Goal: Task Accomplishment & Management: Use online tool/utility

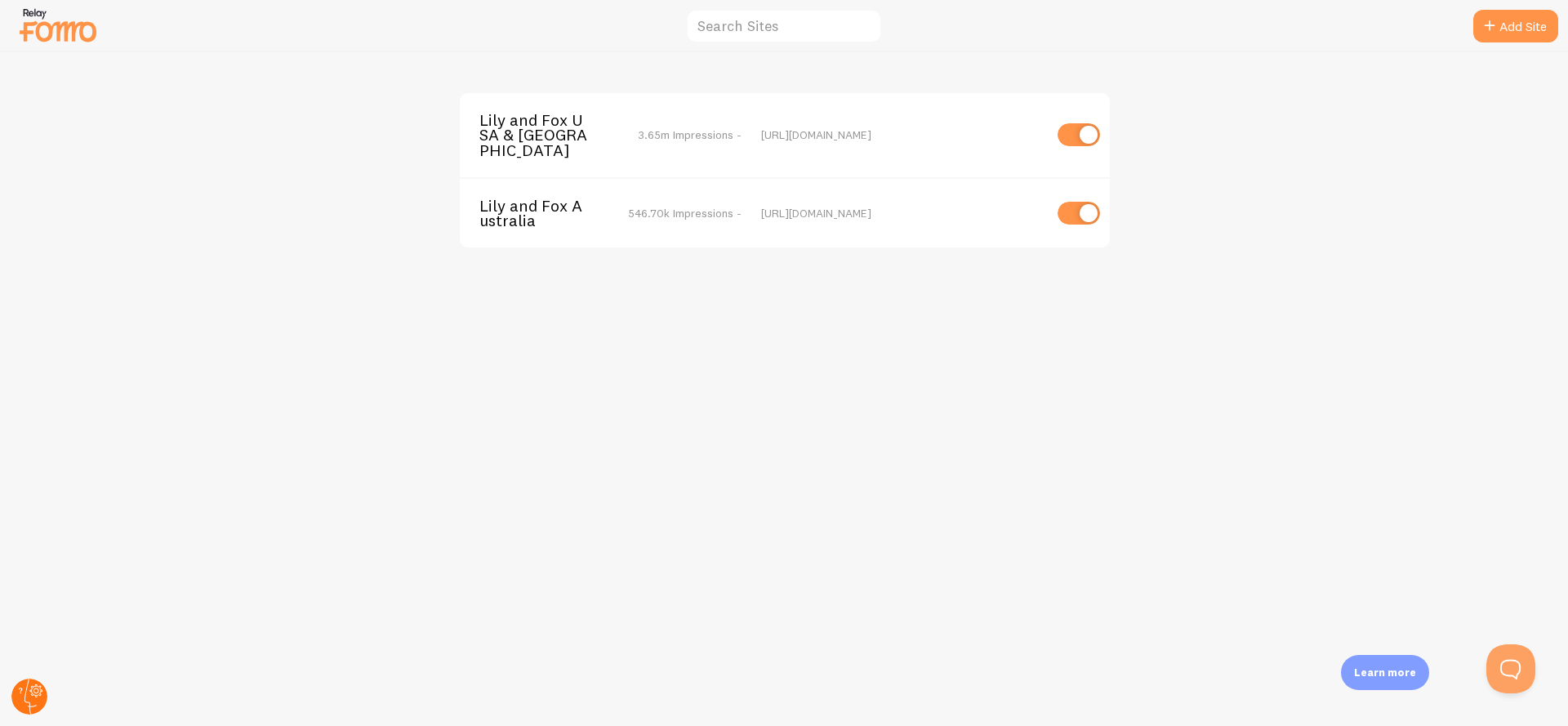
click at [22, 692] on circle at bounding box center [29, 696] width 36 height 36
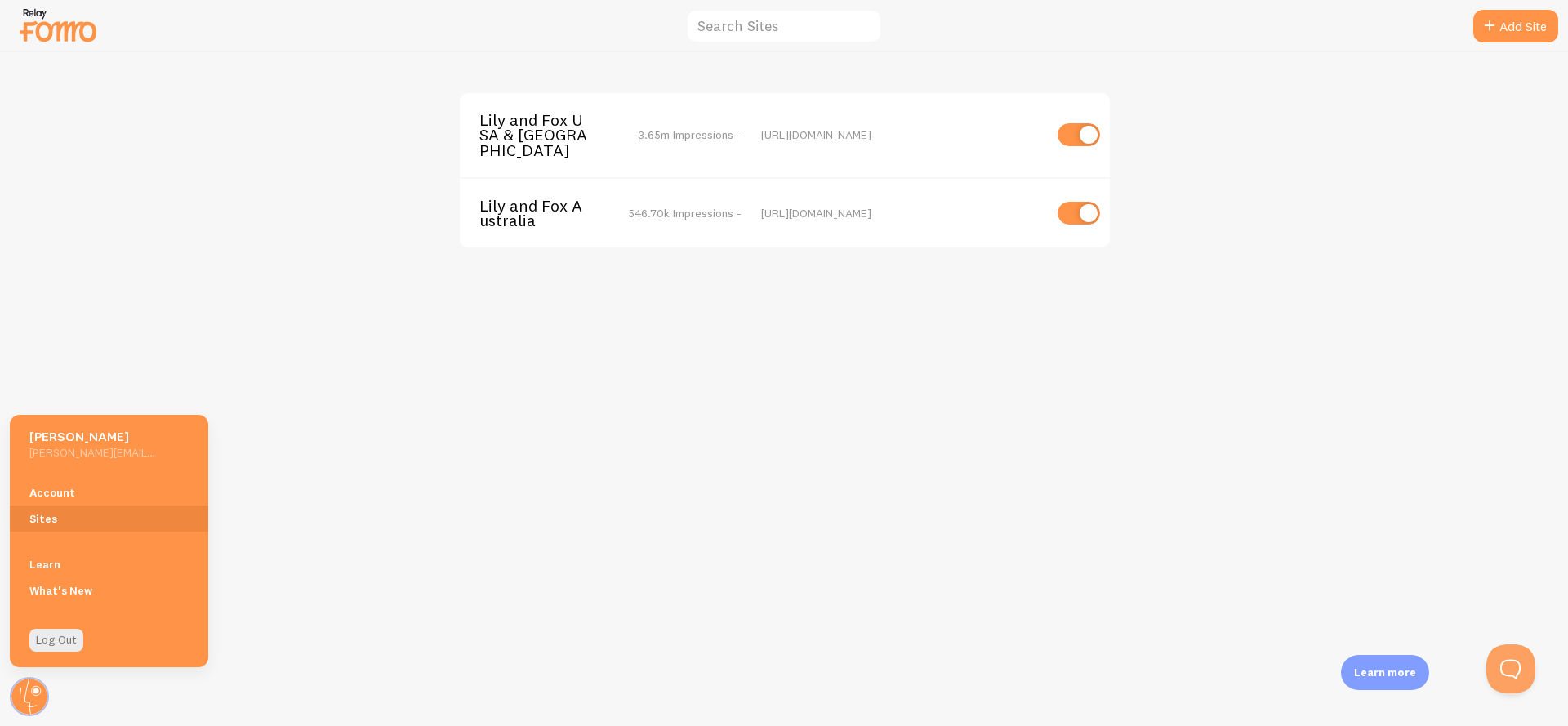
click at [174, 222] on div "[PERSON_NAME] and Fox USA & Canada 3.65m Impressions - [URL][DOMAIN_NAME] [PERS…" at bounding box center [784, 389] width 1567 height 673
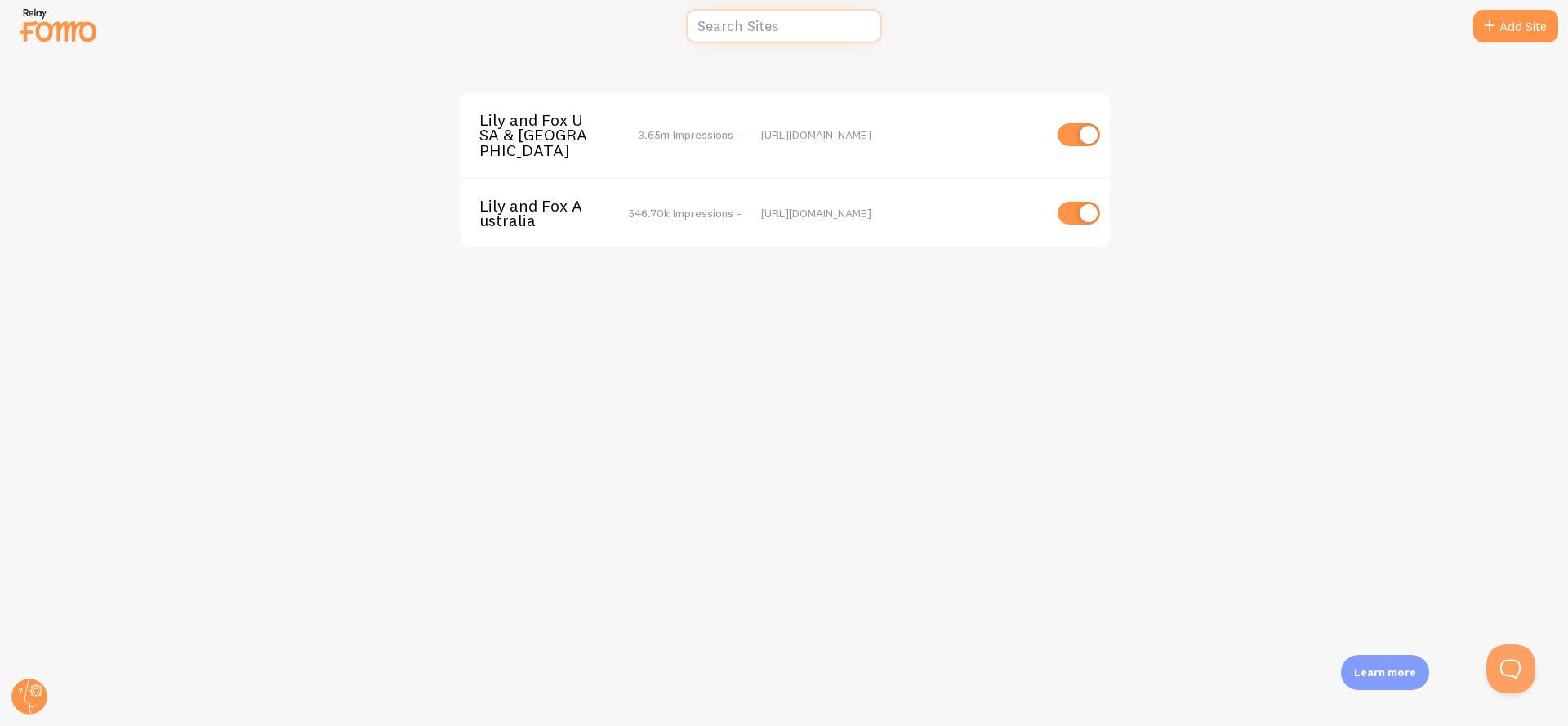
click at [804, 30] on input "text" at bounding box center [784, 26] width 196 height 35
click at [660, 131] on span "3.65m Impressions -" at bounding box center [689, 134] width 103 height 15
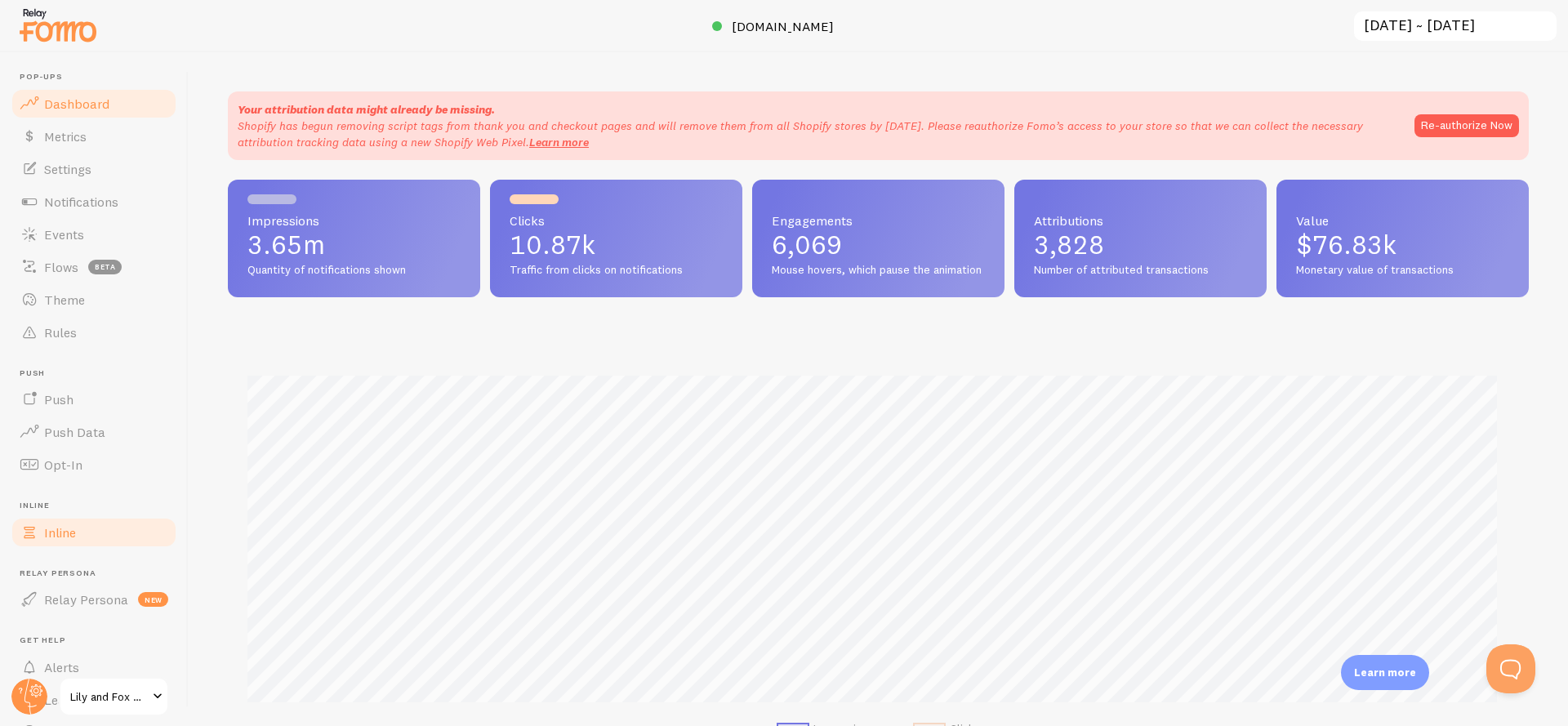
scroll to position [428, 1289]
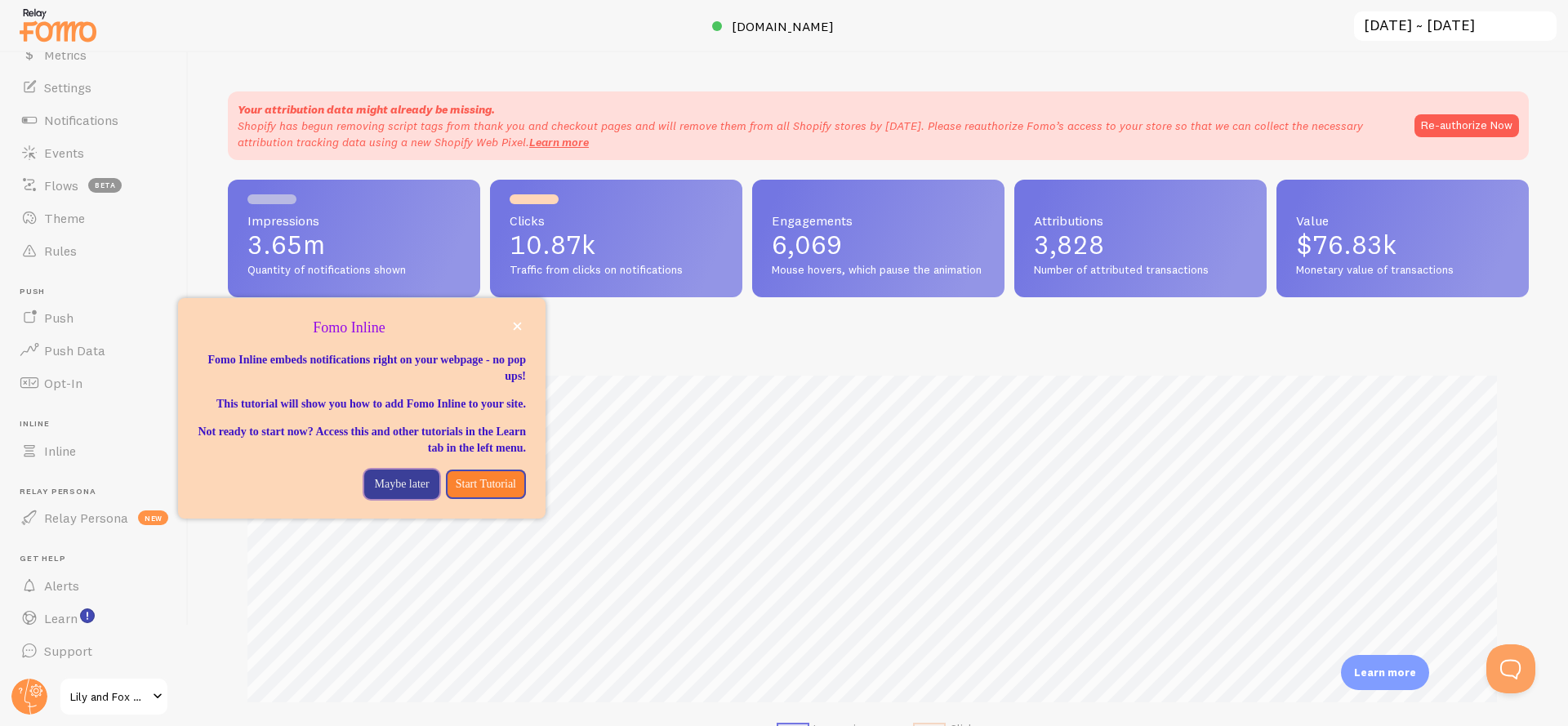
click at [388, 492] on p "Maybe later" at bounding box center [401, 484] width 55 height 17
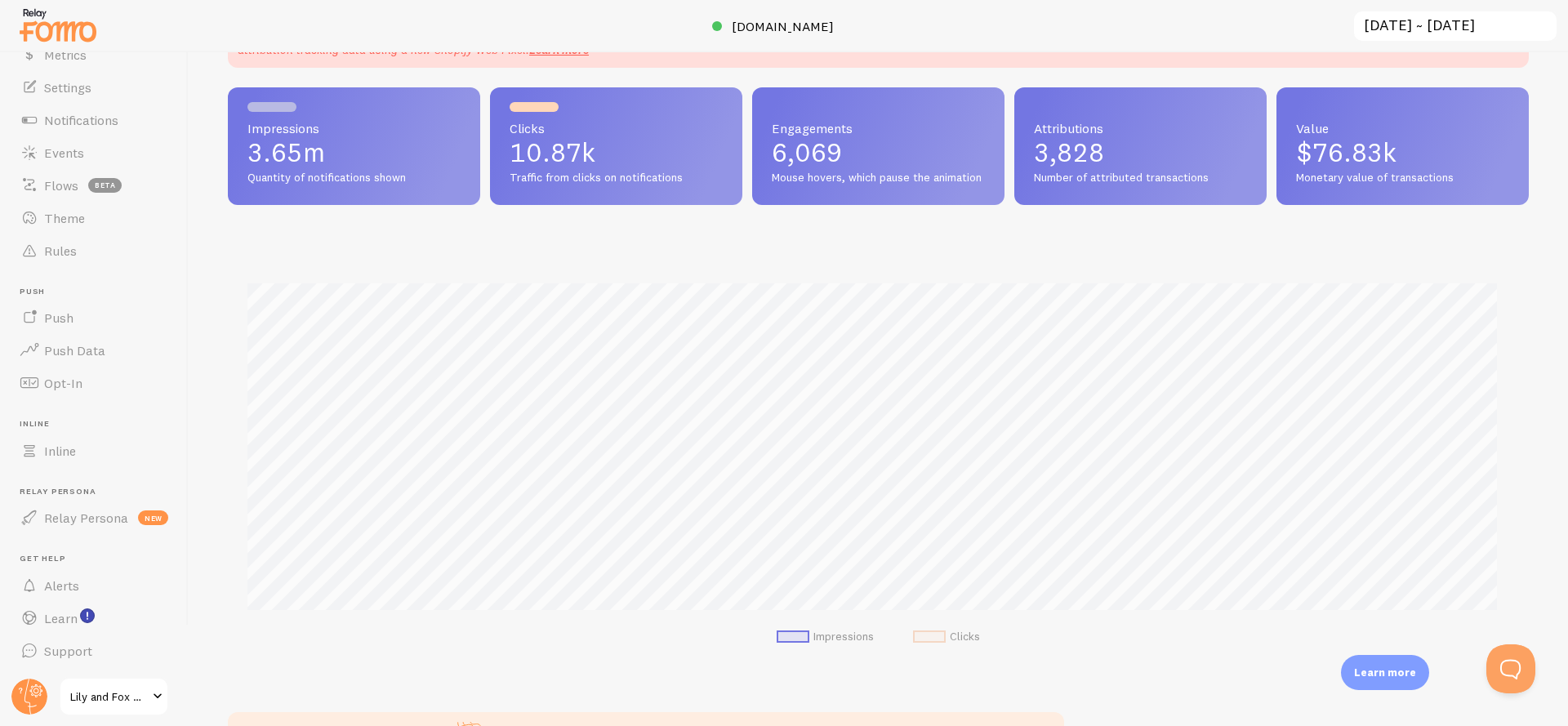
scroll to position [123, 0]
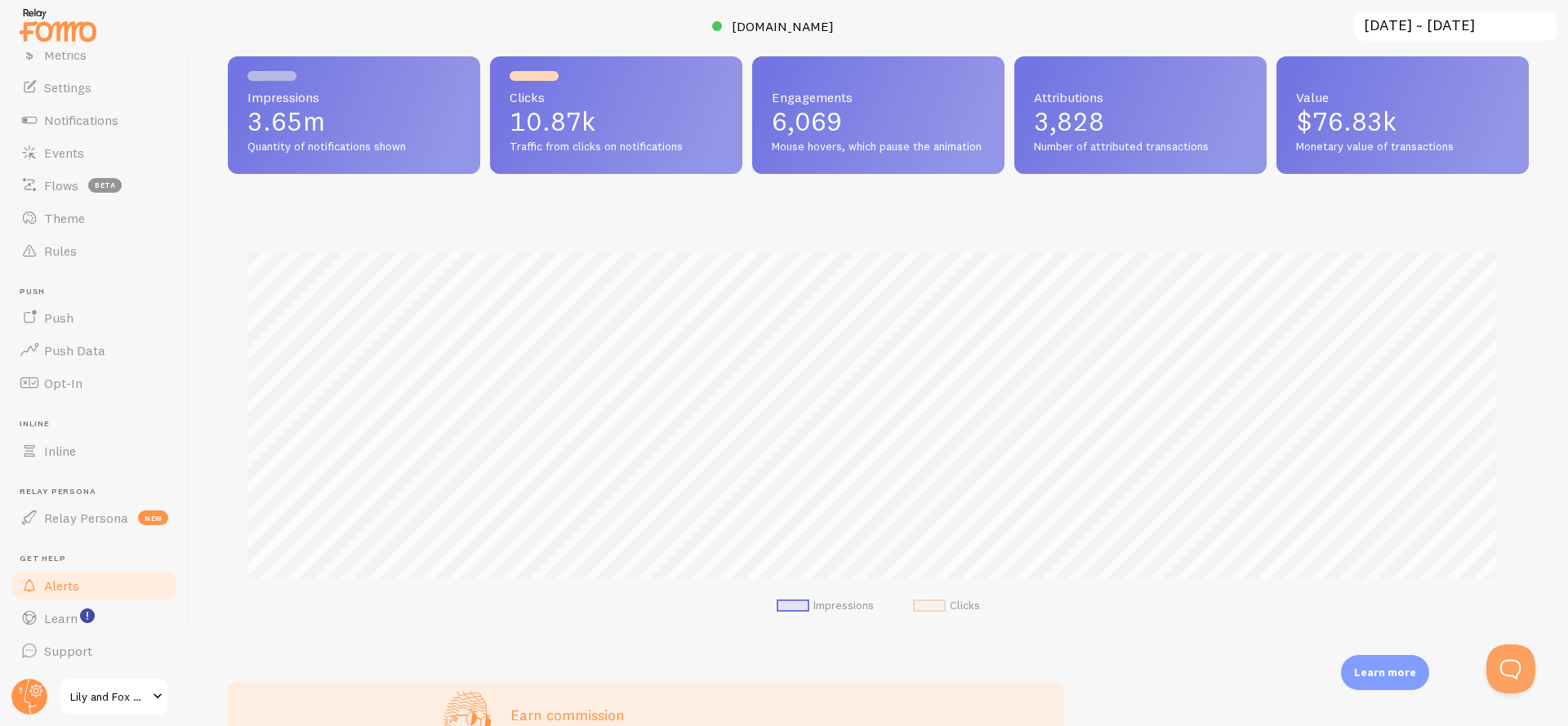
click at [85, 579] on link "Alerts" at bounding box center [94, 585] width 168 height 32
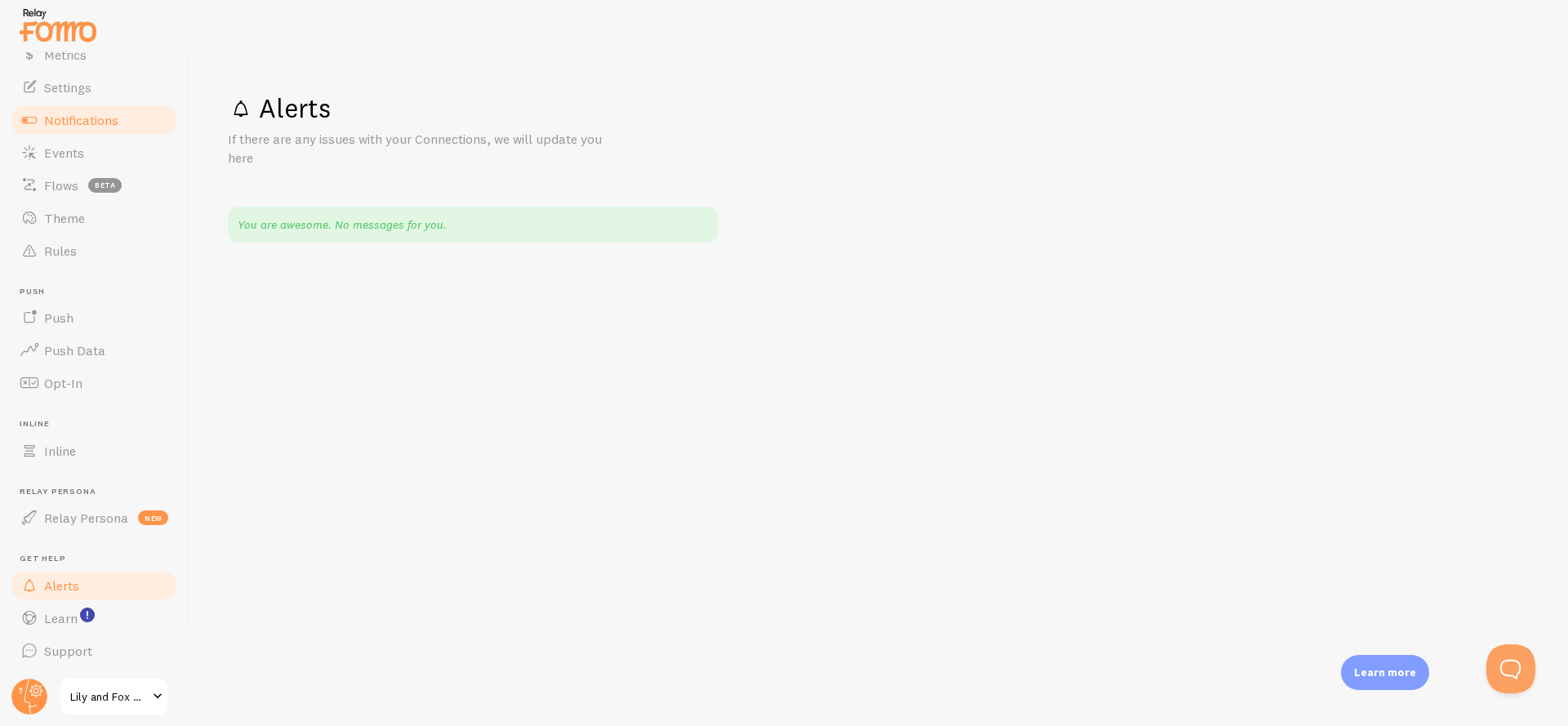
click at [92, 123] on span "Notifications" at bounding box center [81, 120] width 74 height 17
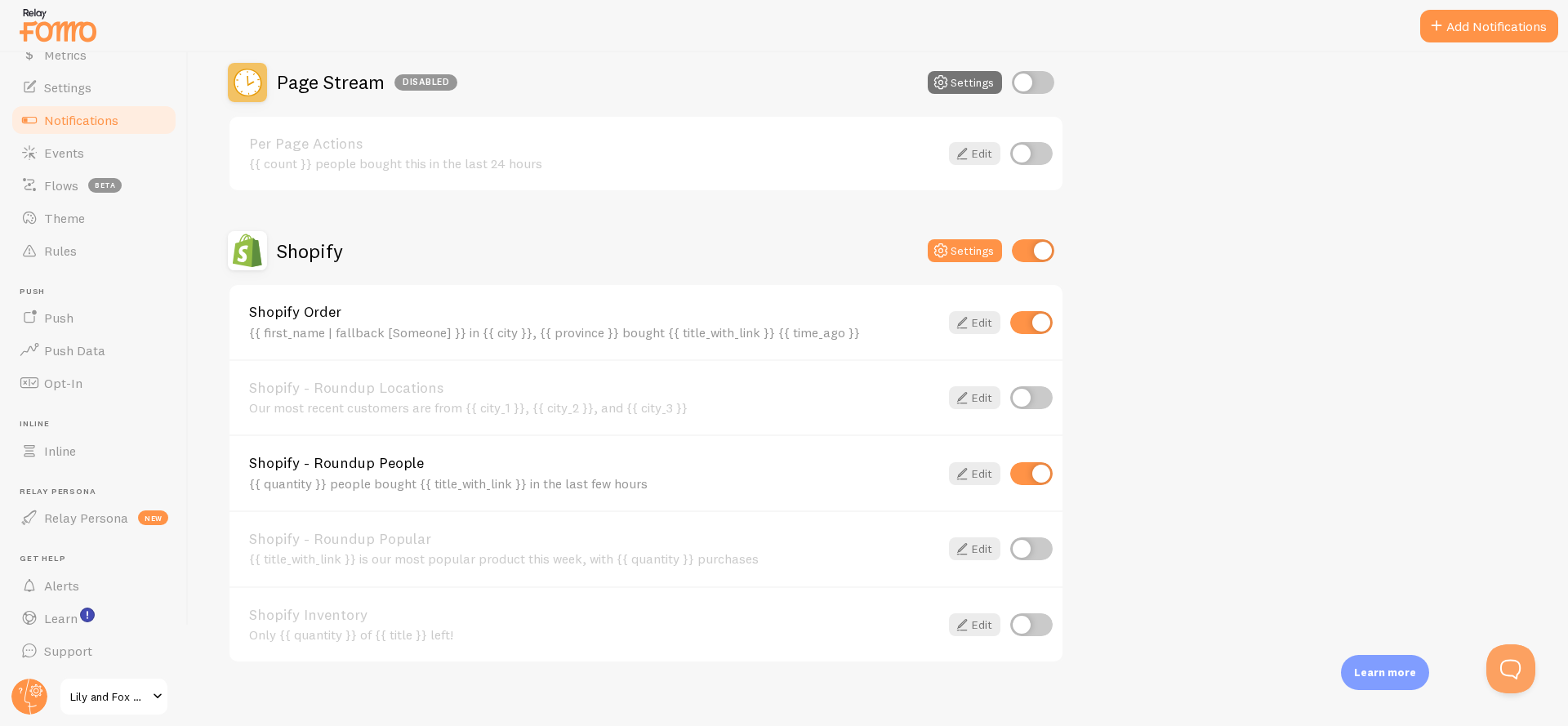
scroll to position [589, 0]
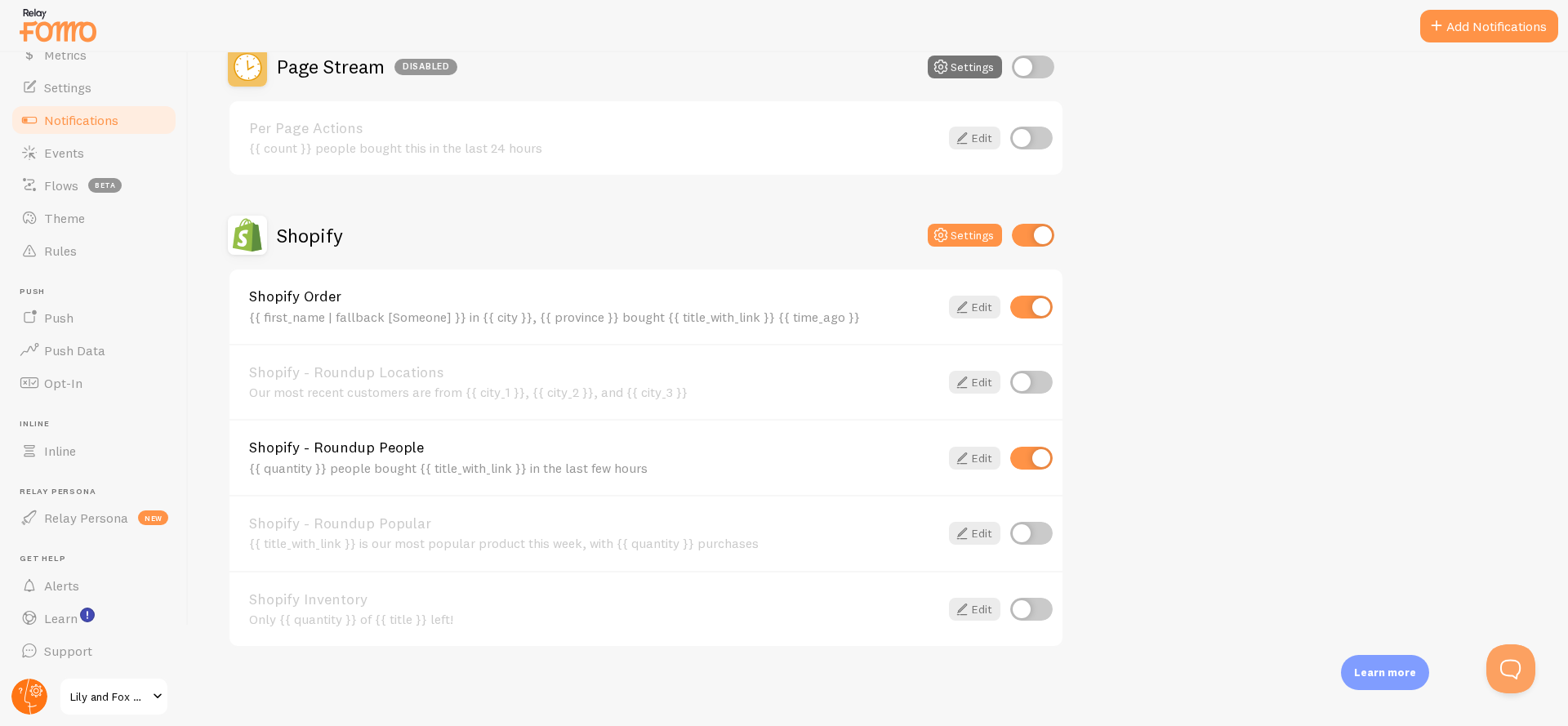
click at [32, 702] on circle at bounding box center [29, 696] width 36 height 36
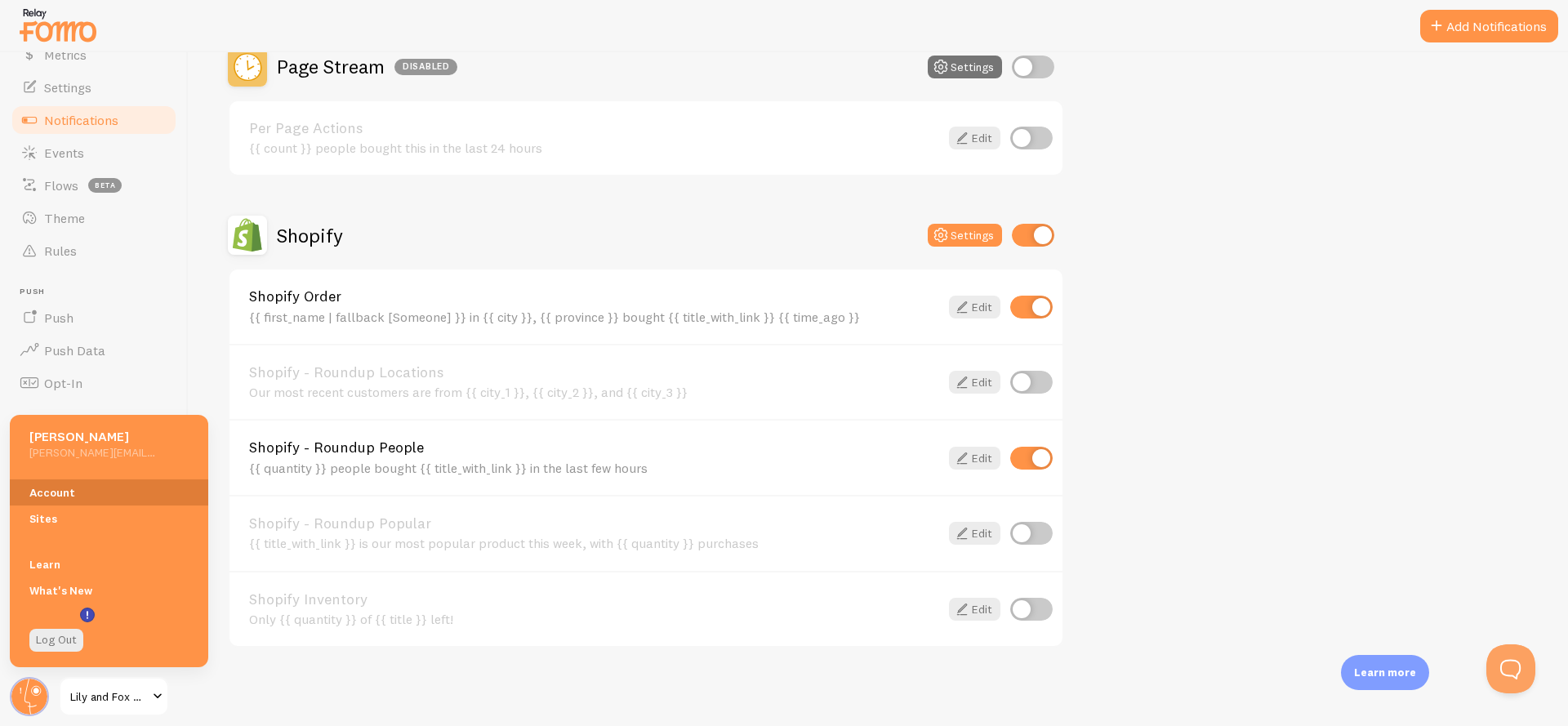
click at [95, 495] on link "Account" at bounding box center [108, 492] width 198 height 26
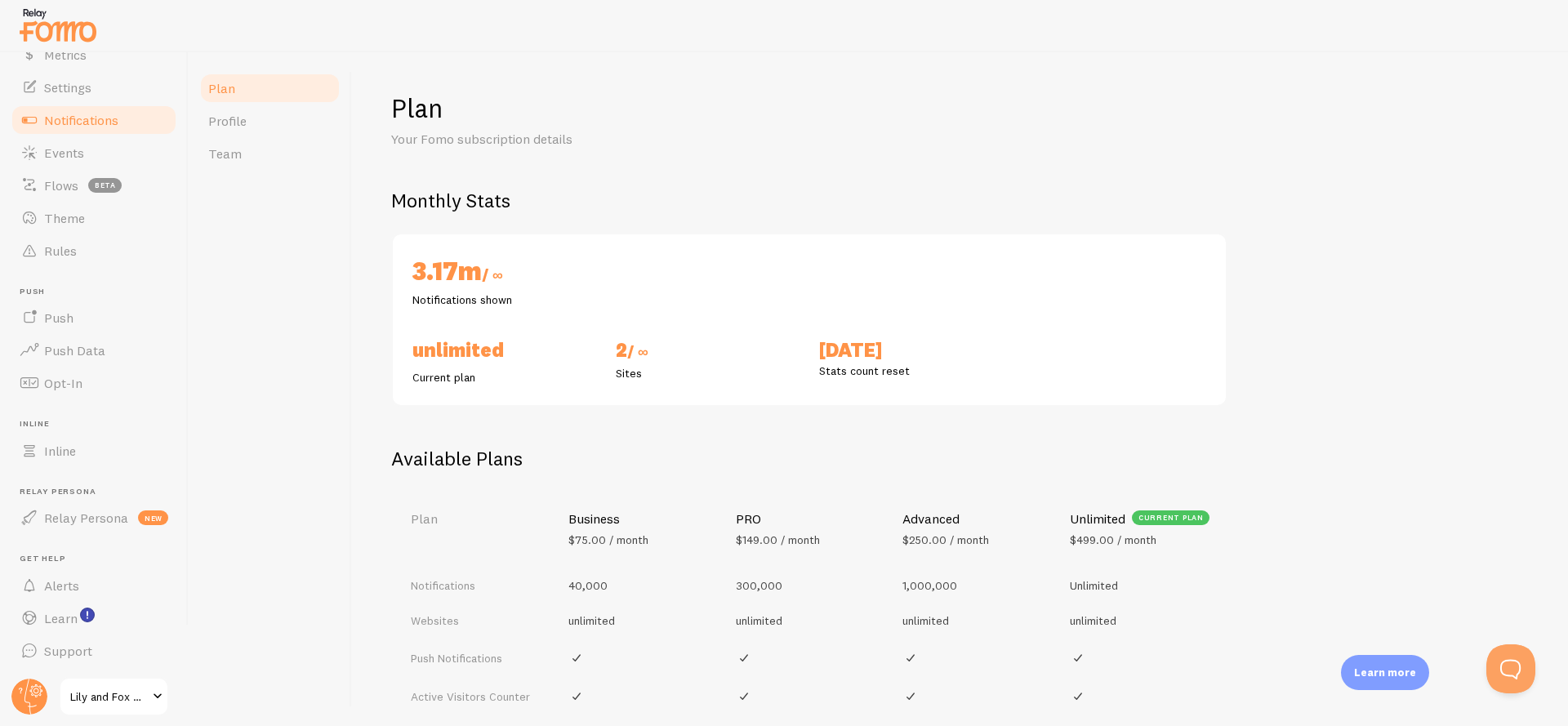
click at [101, 133] on link "Notifications" at bounding box center [94, 119] width 168 height 32
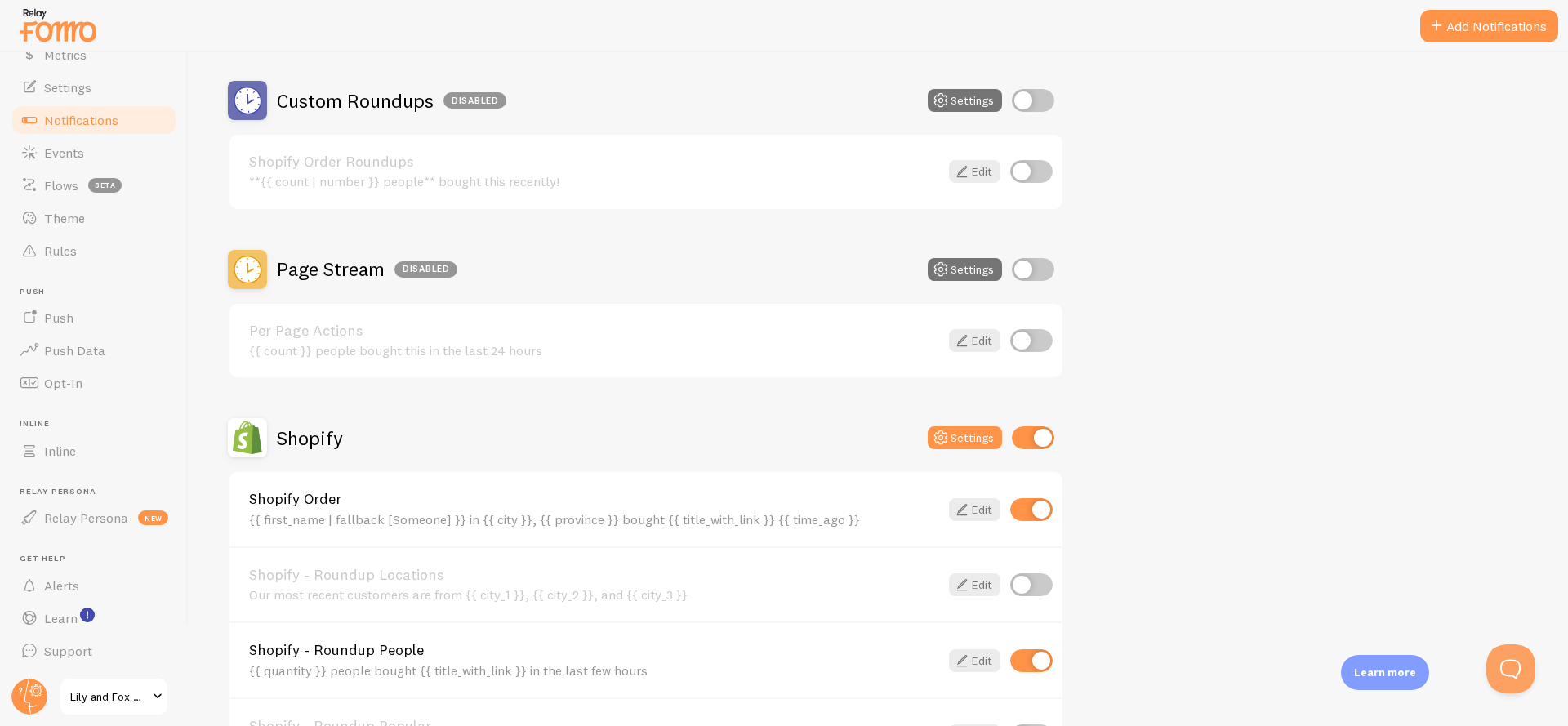
scroll to position [407, 0]
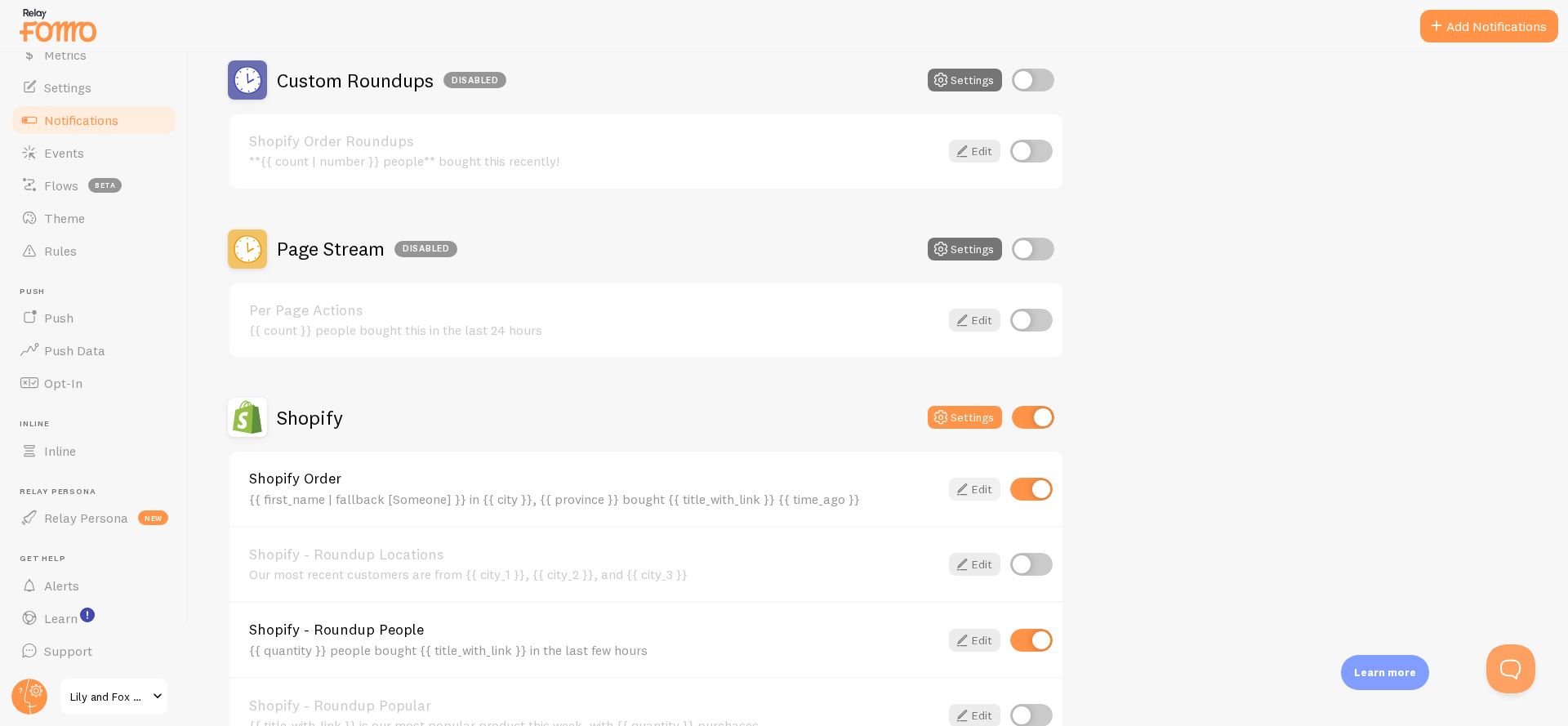
click at [976, 489] on link "Edit" at bounding box center [974, 488] width 52 height 22
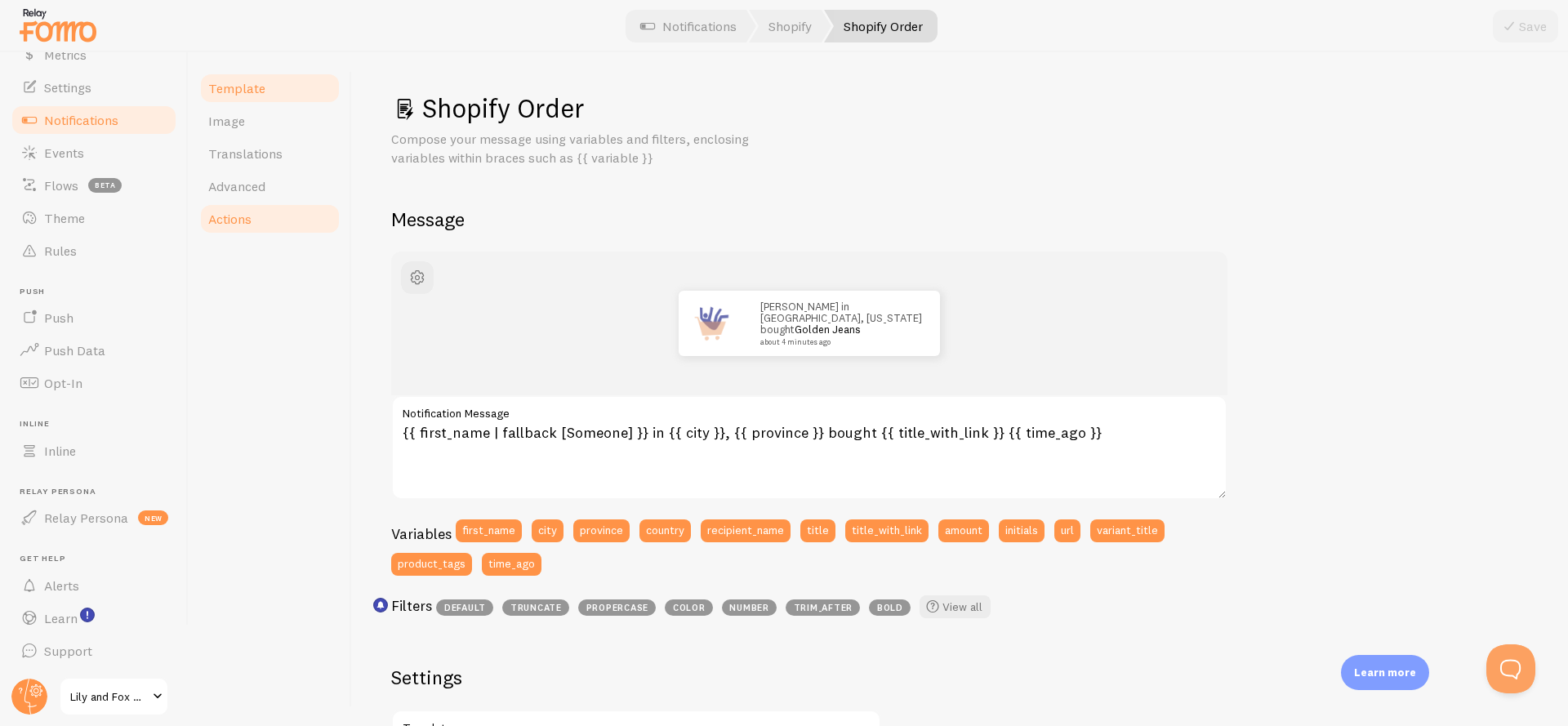
click at [268, 229] on link "Actions" at bounding box center [269, 218] width 143 height 32
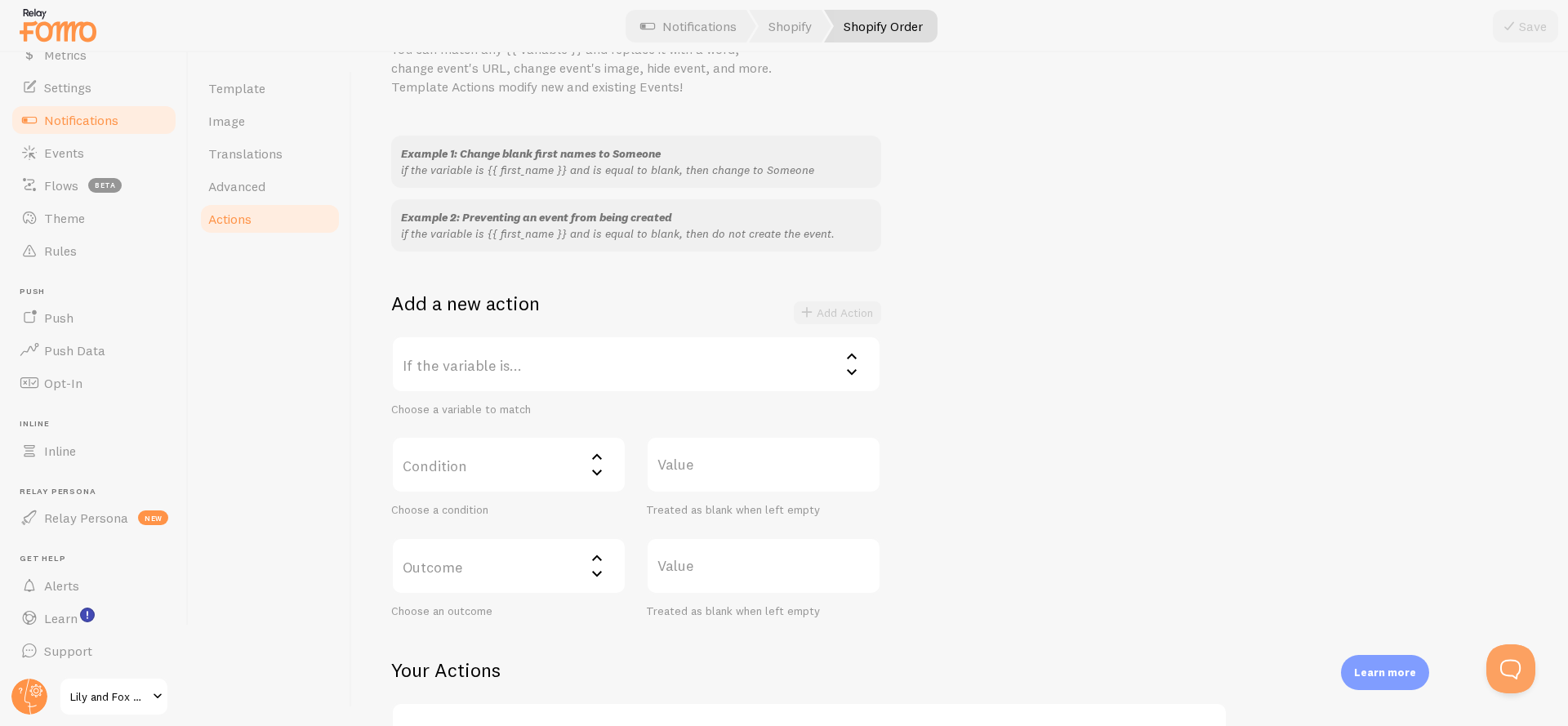
scroll to position [125, 0]
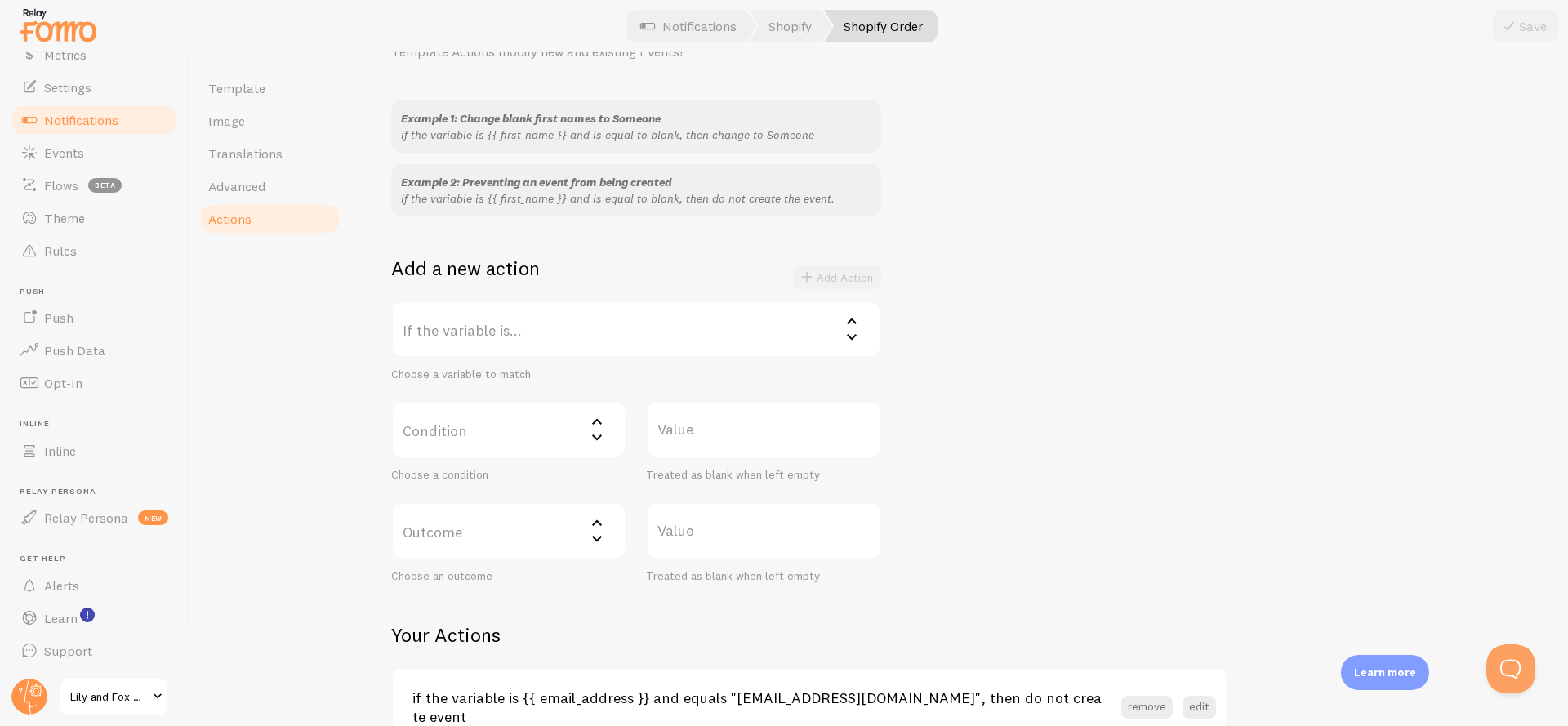
click at [537, 349] on label "If the variable is..." at bounding box center [637, 329] width 490 height 58
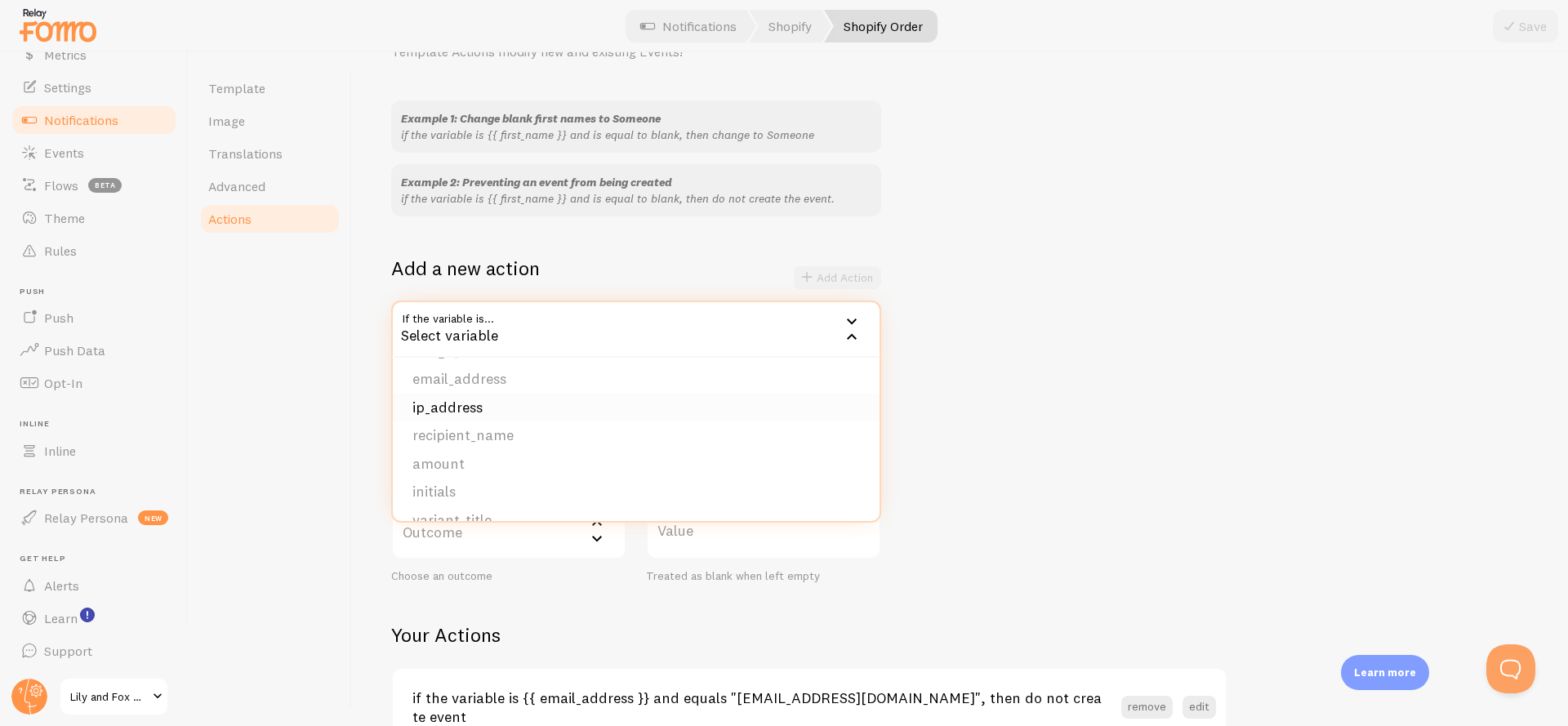
scroll to position [197, 0]
click at [470, 382] on li "email_address" at bounding box center [636, 381] width 487 height 28
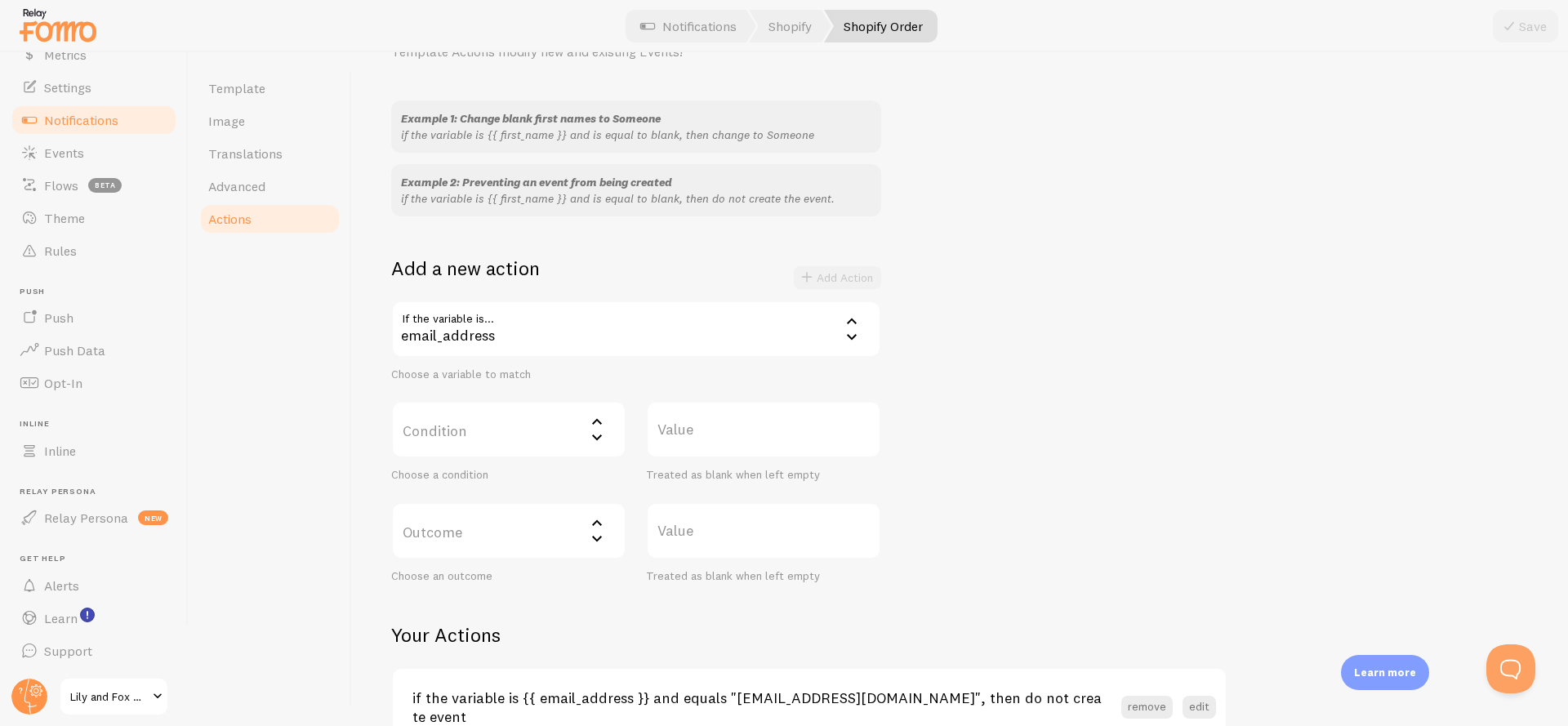
click at [467, 442] on label "Condition" at bounding box center [509, 429] width 235 height 58
click at [458, 490] on li "equals" at bounding box center [509, 481] width 232 height 28
click at [737, 429] on label "Value" at bounding box center [763, 429] width 235 height 58
click at [737, 429] on input "Value" at bounding box center [763, 429] width 235 height 58
paste input "[EMAIL_ADDRESS][DOMAIN_NAME]"
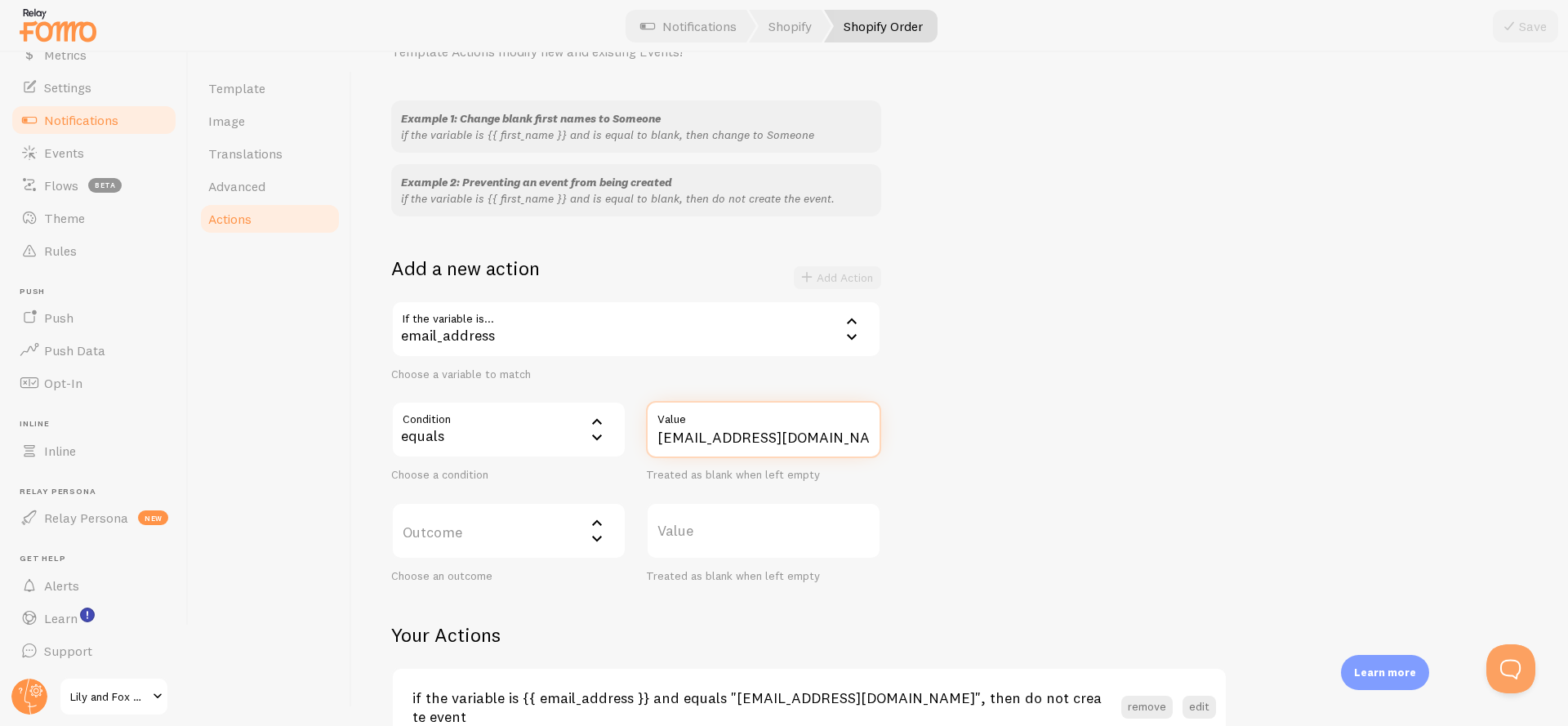
type input "[EMAIL_ADDRESS][DOMAIN_NAME]"
click at [1130, 425] on div "Example 1: Change blank first names to Someone if the variable is {{ first_name…" at bounding box center [960, 342] width 1137 height 482
click at [496, 543] on label "Outcome" at bounding box center [509, 530] width 235 height 58
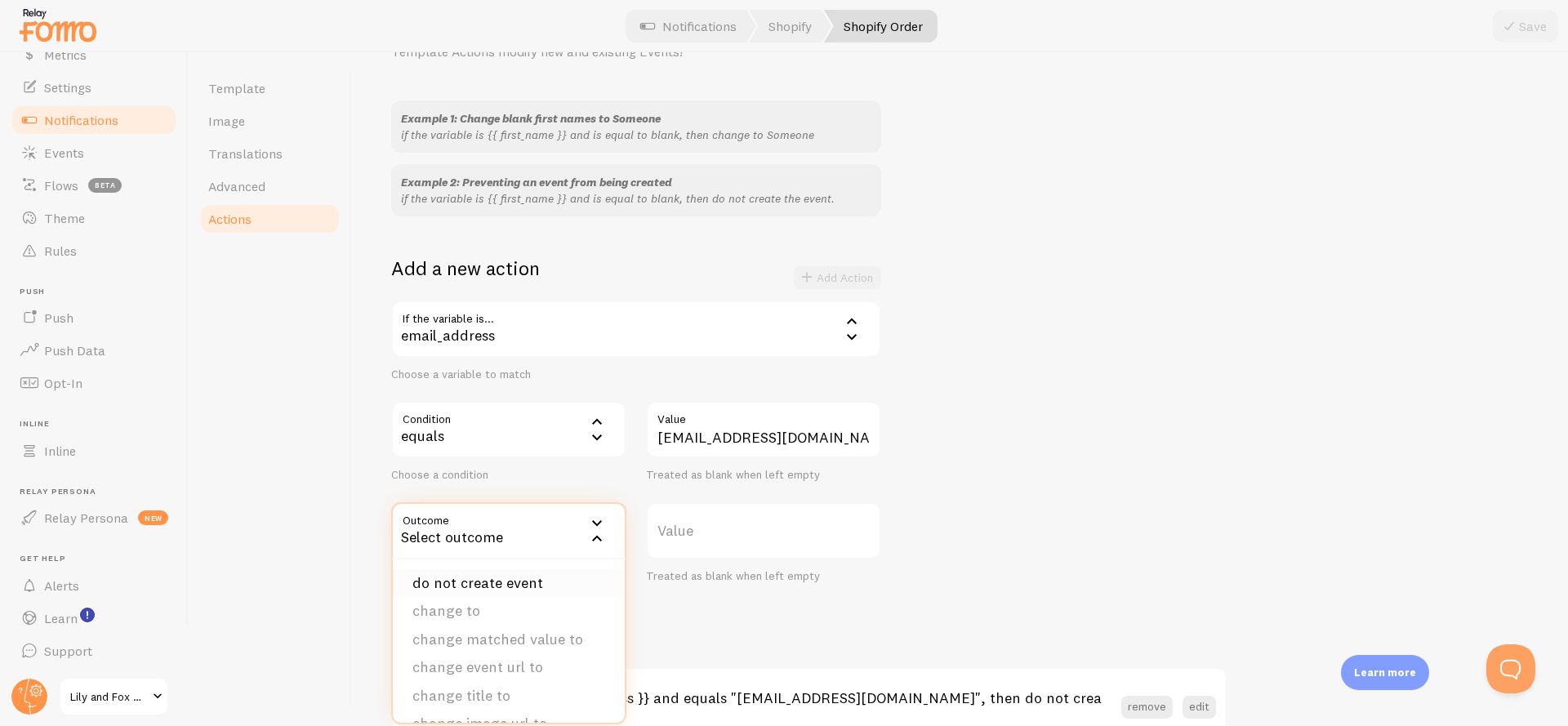
click at [507, 574] on li "do not create event" at bounding box center [509, 583] width 232 height 28
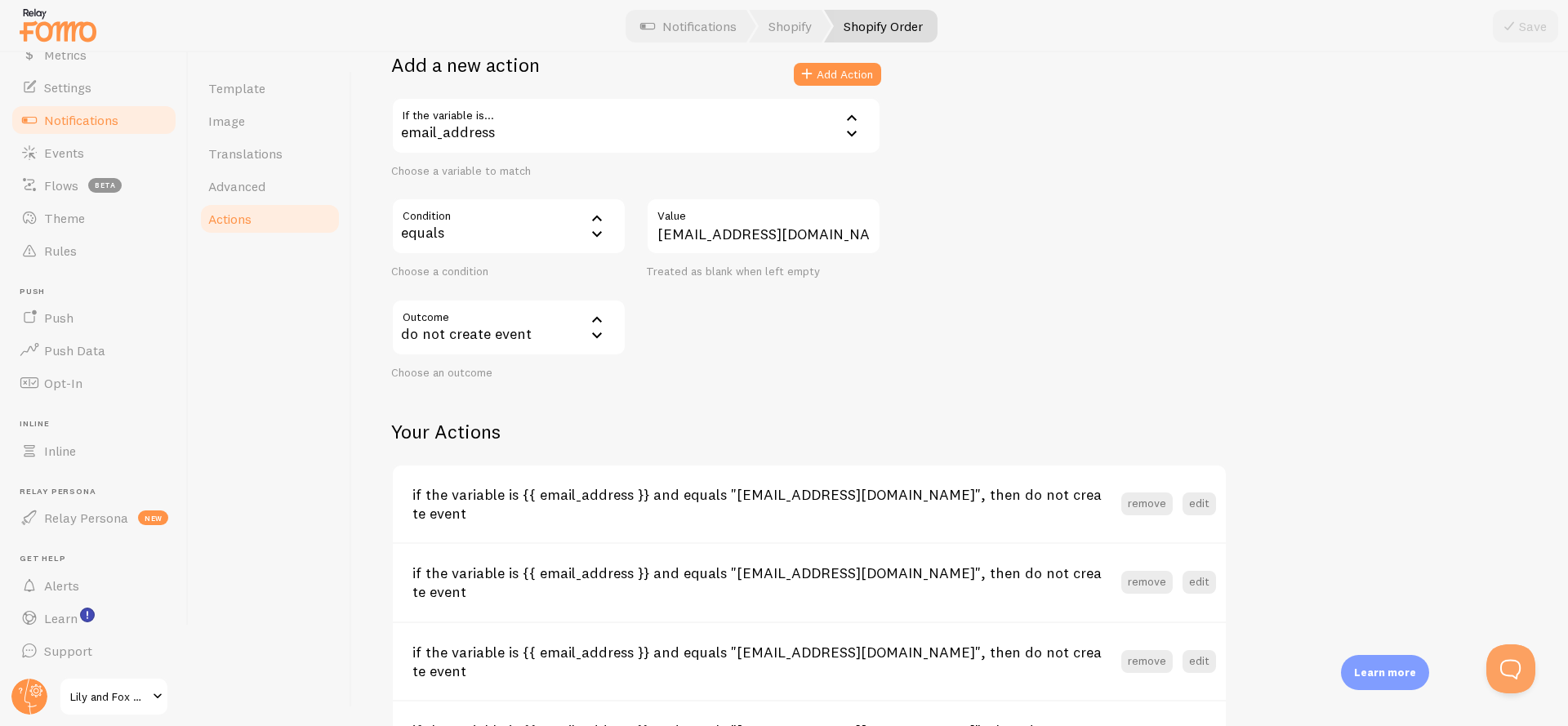
scroll to position [231, 0]
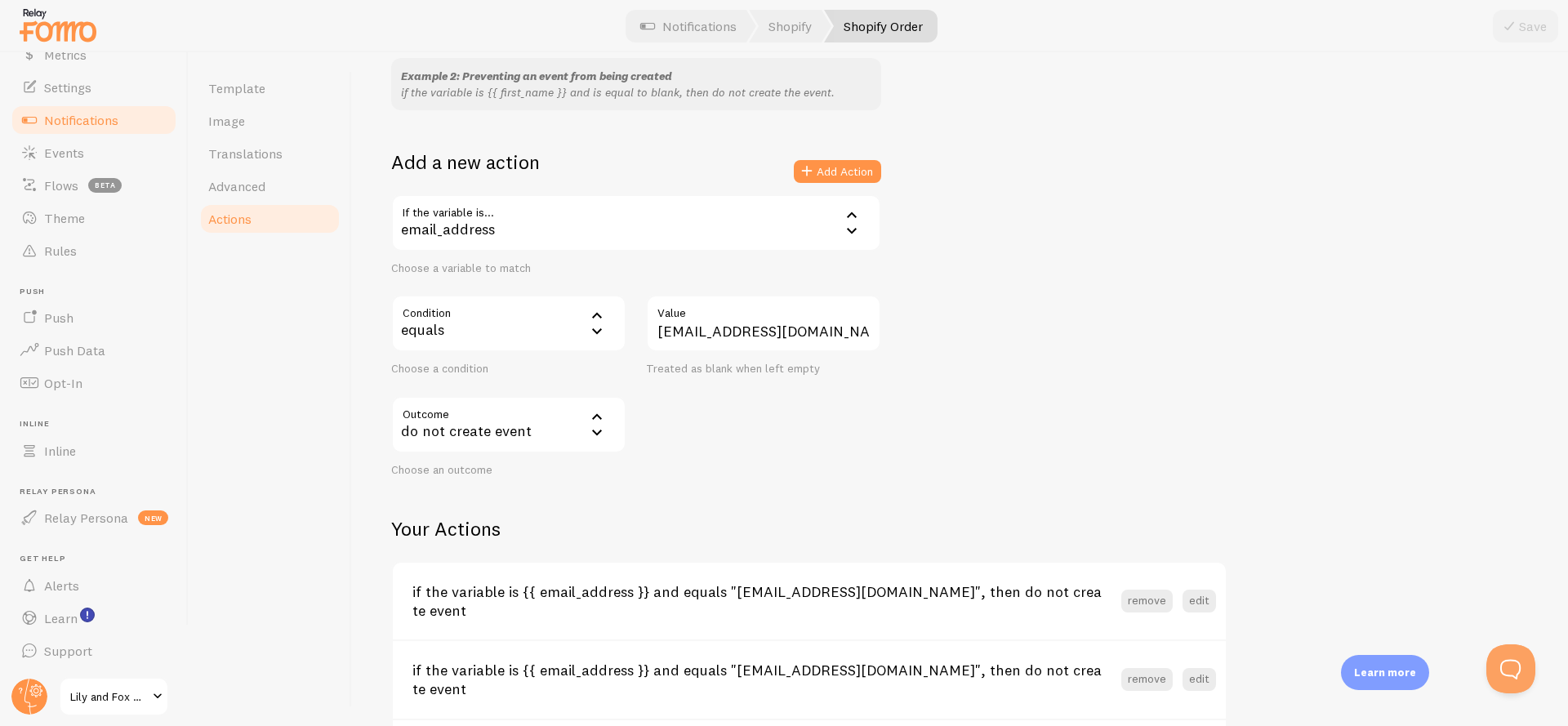
click at [947, 441] on div "Example 1: Change blank first names to Someone if the variable is {{ first_name…" at bounding box center [960, 235] width 1137 height 482
click at [851, 178] on button "Add Action" at bounding box center [838, 171] width 88 height 22
